Goal: Task Accomplishment & Management: Manage account settings

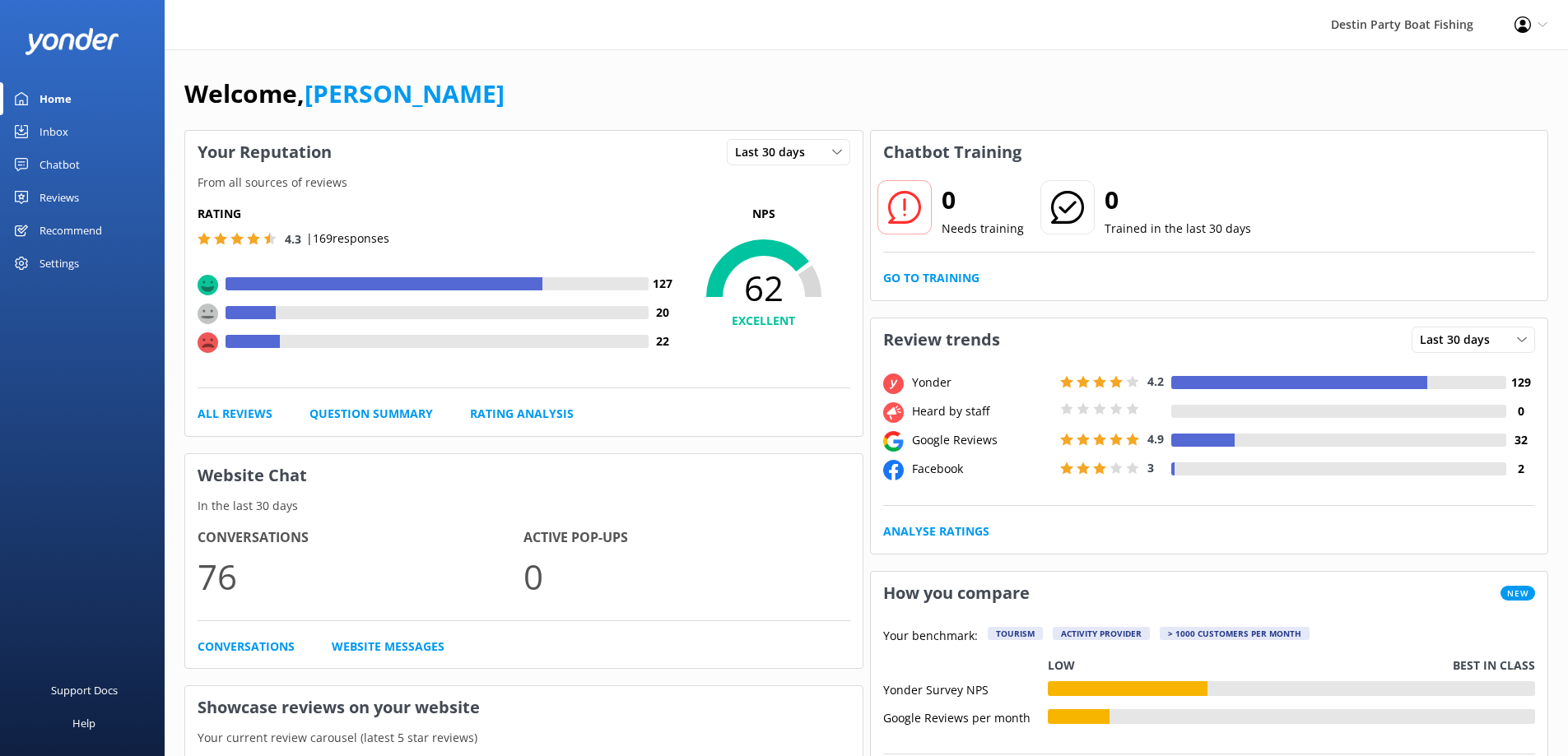
click at [58, 131] on div "Inbox" at bounding box center [54, 131] width 29 height 33
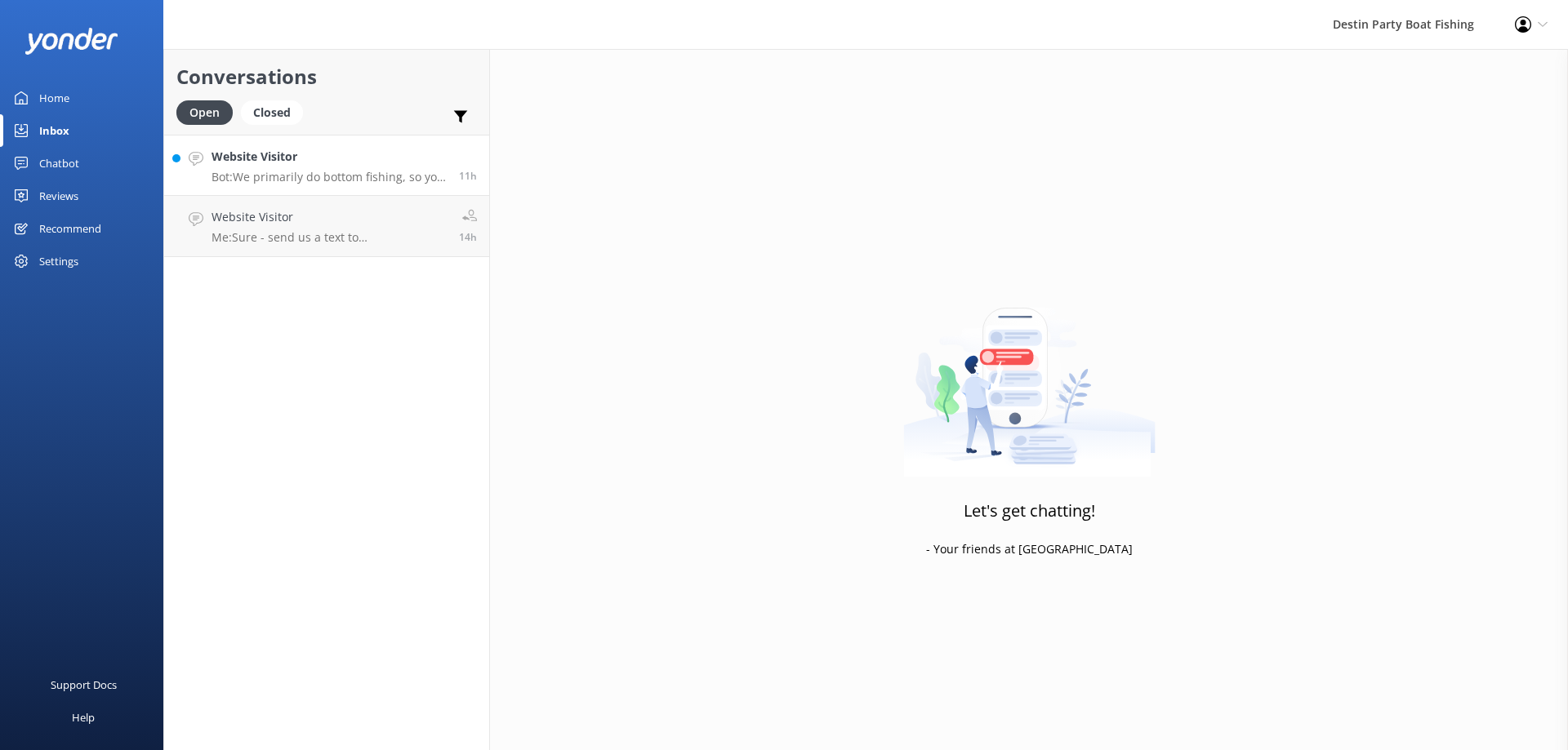
click at [362, 164] on h4 "Website Visitor" at bounding box center [328, 156] width 235 height 18
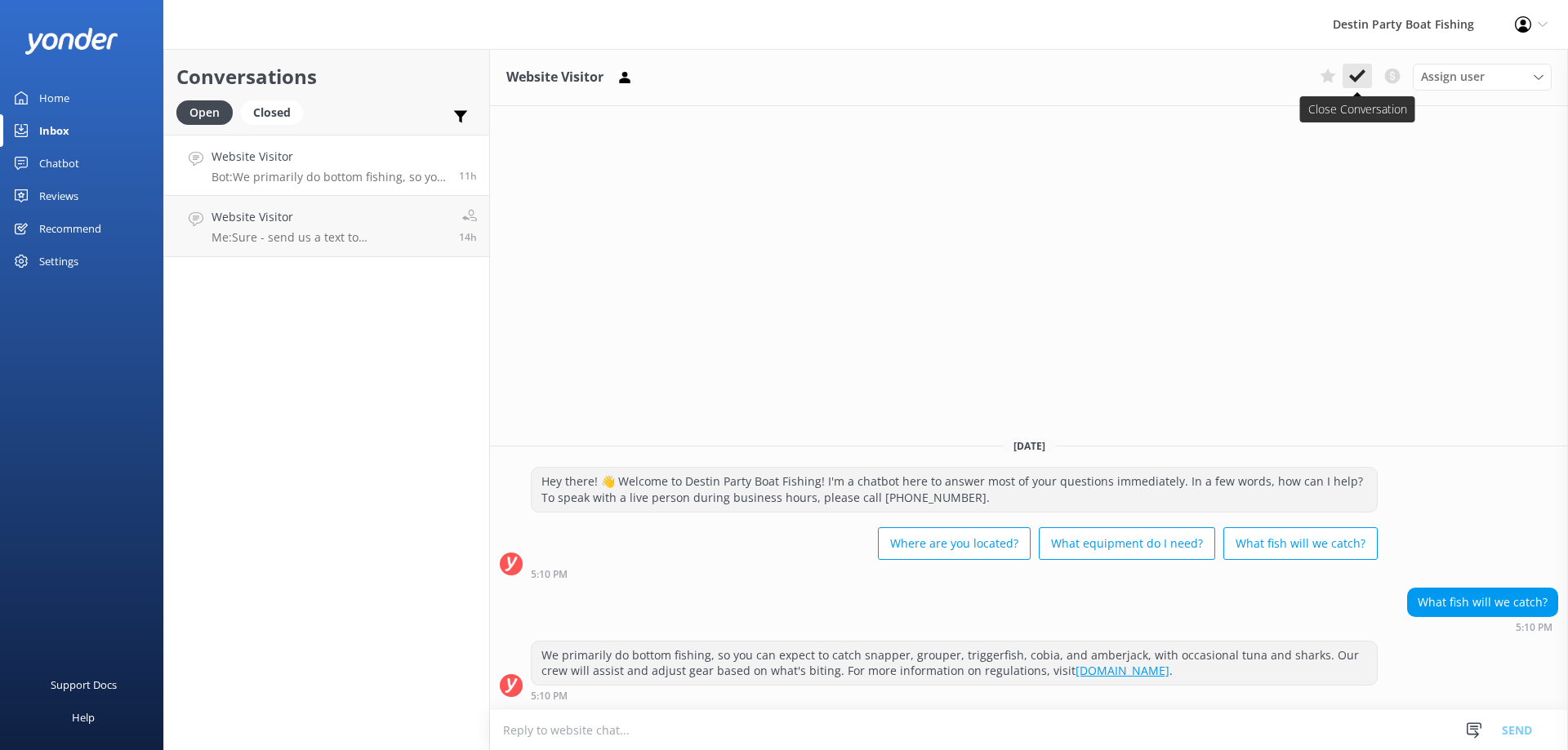
click at [1358, 74] on icon at bounding box center [1357, 76] width 16 height 16
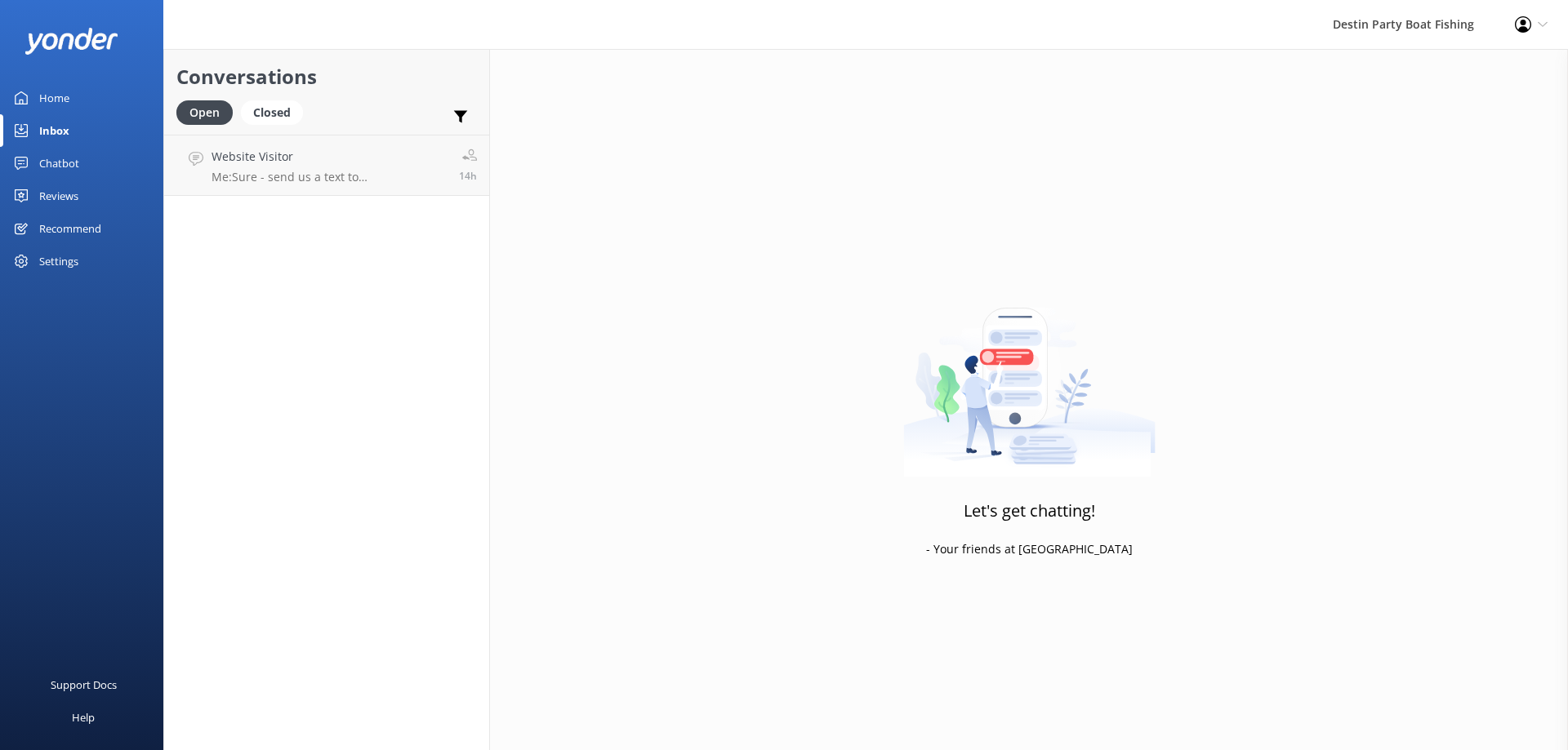
click at [71, 192] on div "Reviews" at bounding box center [59, 196] width 40 height 32
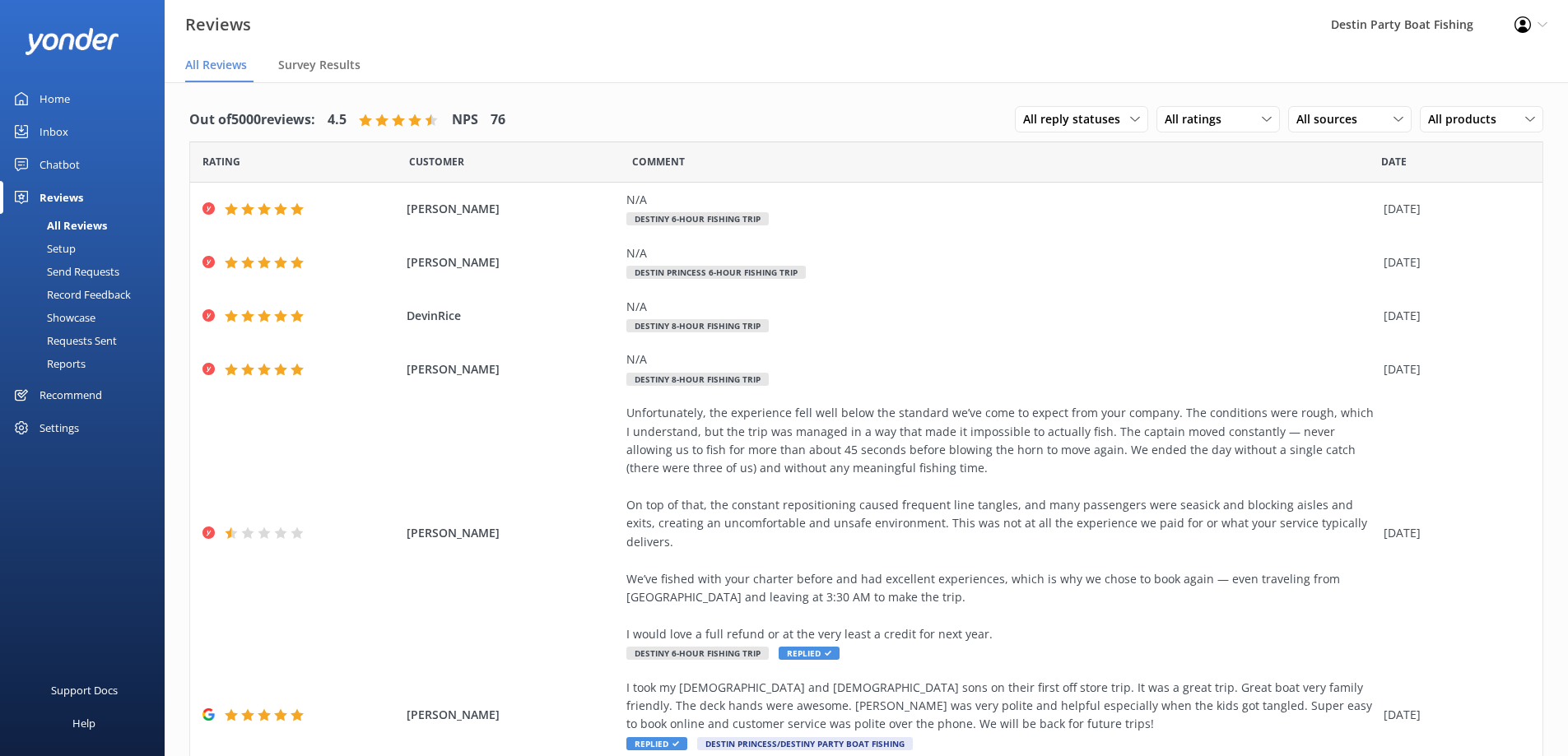
click at [66, 86] on div "Home" at bounding box center [55, 99] width 31 height 33
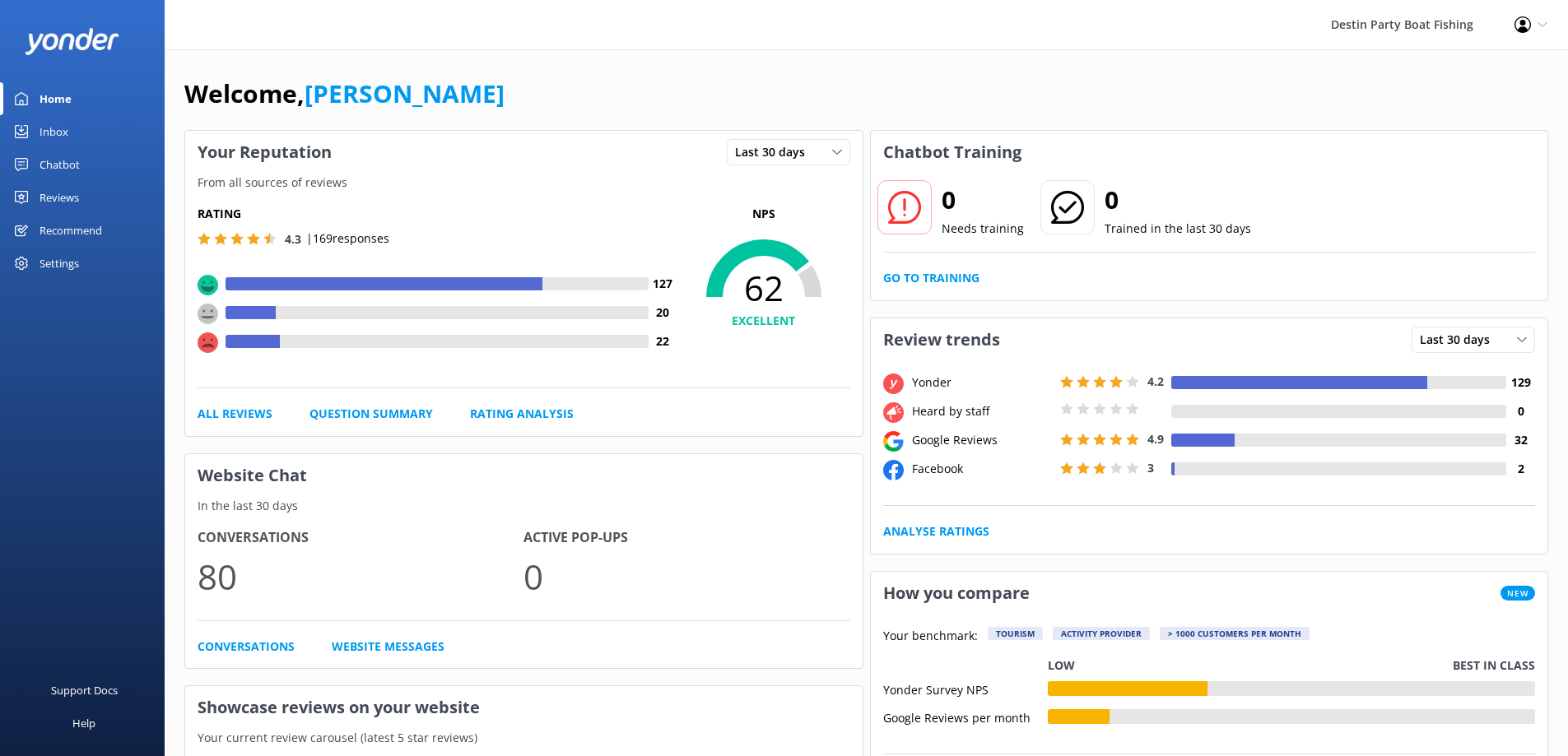
click at [59, 130] on div "Inbox" at bounding box center [54, 131] width 29 height 33
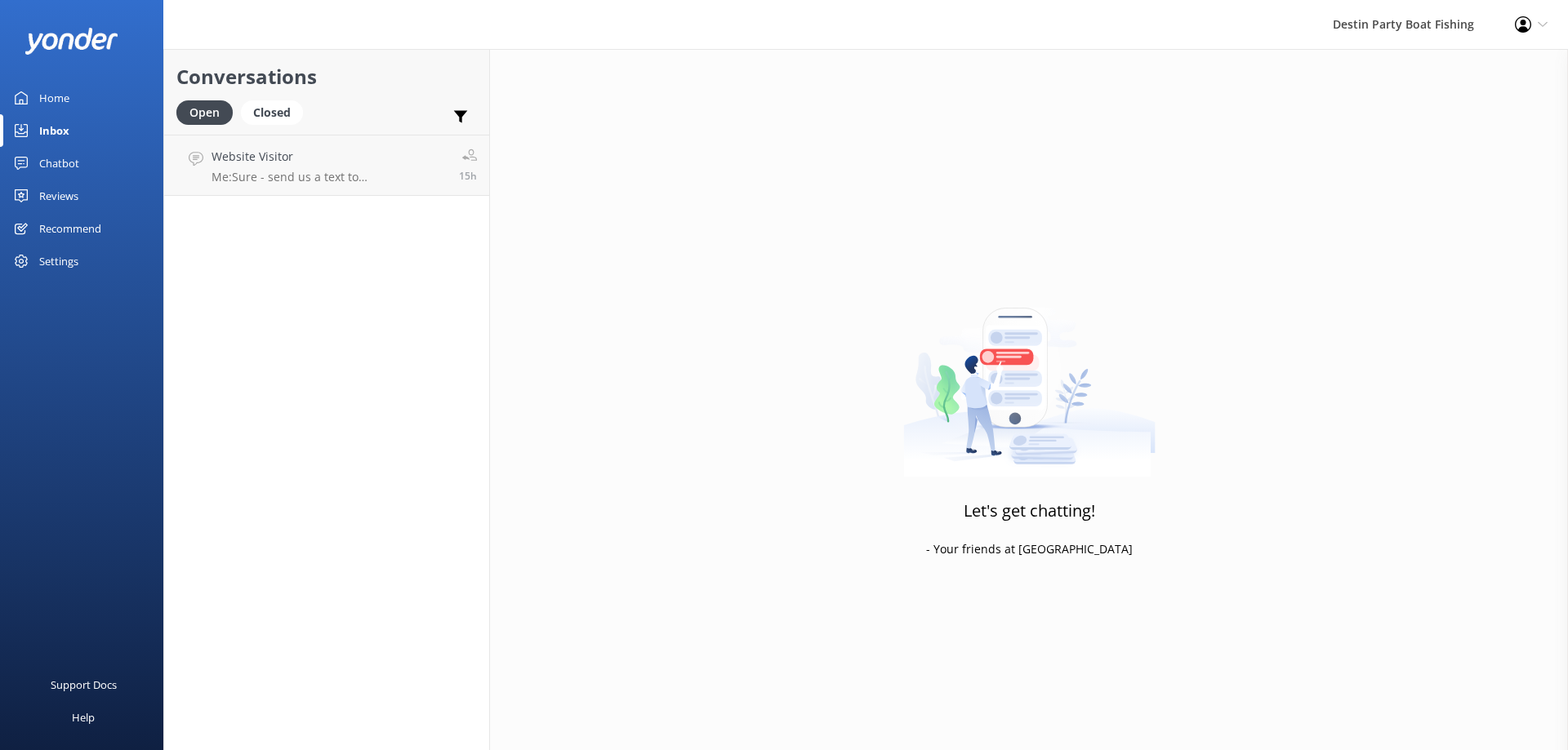
click at [58, 91] on div "Home" at bounding box center [55, 98] width 31 height 32
